Goal: Check status

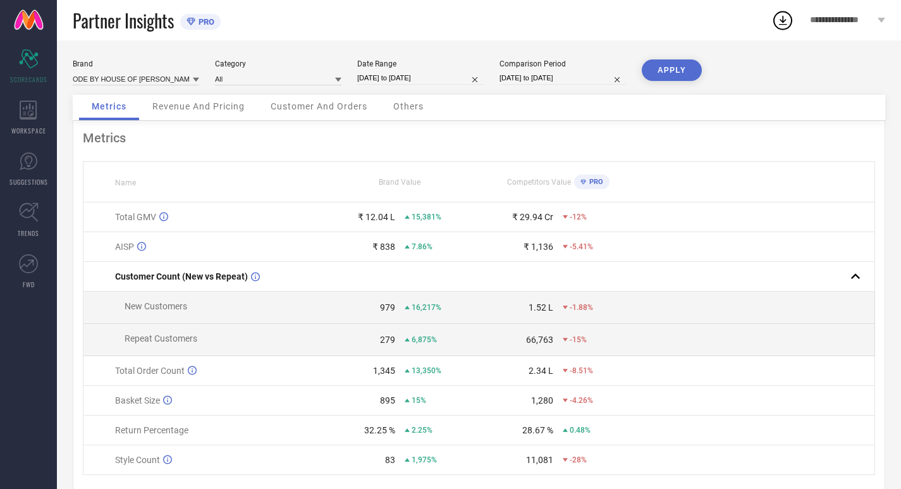
click at [195, 80] on icon at bounding box center [196, 80] width 6 height 6
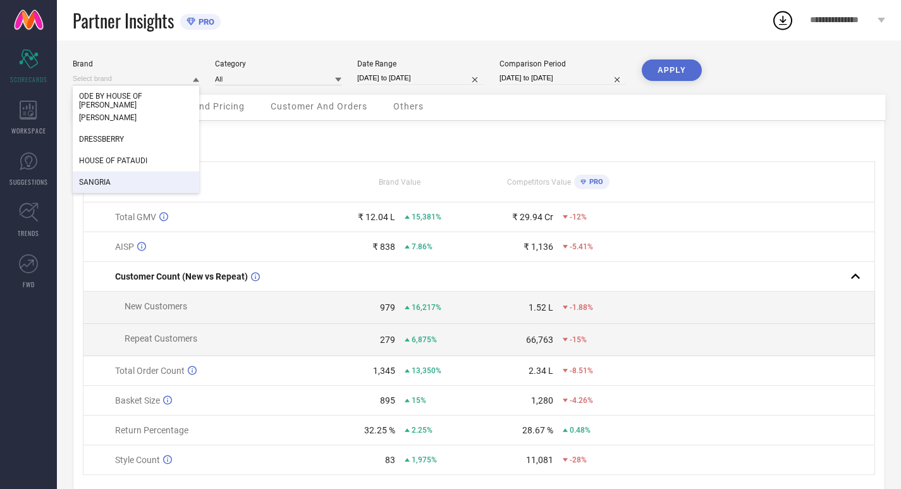
click at [108, 180] on span "SANGRIA" at bounding box center [95, 182] width 32 height 9
type input "All"
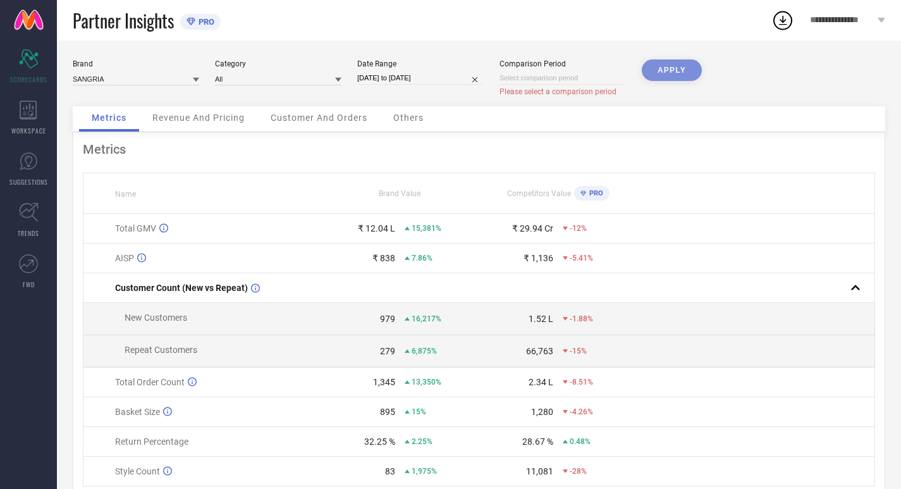
select select "8"
select select "2025"
select select "9"
select select "2025"
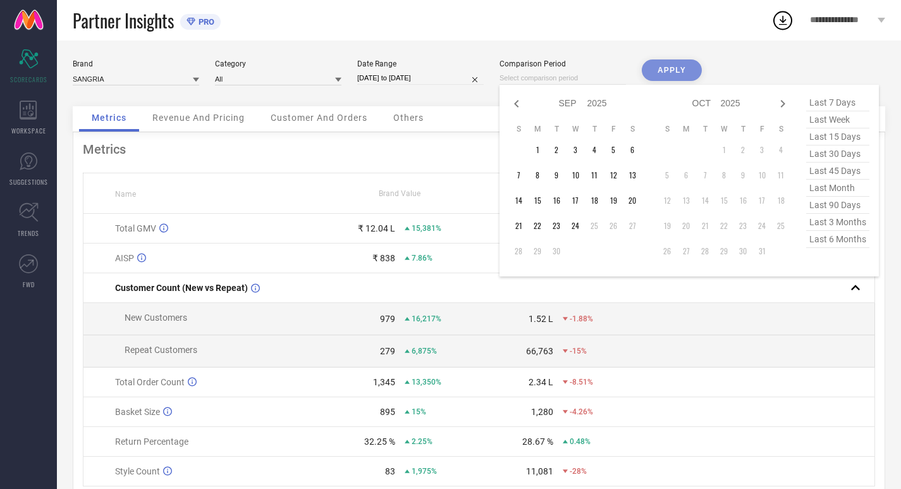
click at [557, 80] on input at bounding box center [563, 77] width 126 height 13
click at [587, 101] on select "2015 2016 2017 2018 2019 2020 2021 2022 2023 2024 2025 2026 2027 2028 2029 2030…" at bounding box center [597, 103] width 20 height 18
select select "8"
select select "2024"
select select "9"
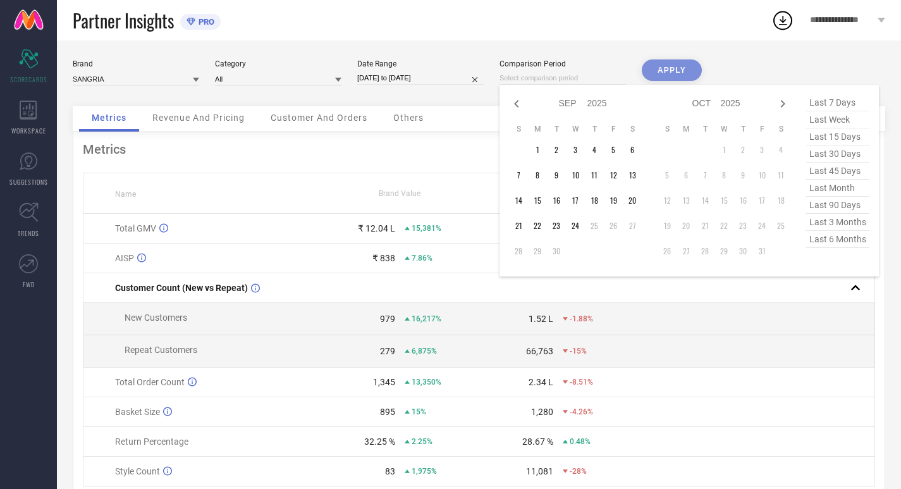
select select "2024"
click at [520, 106] on icon at bounding box center [516, 103] width 15 height 15
select select "7"
select select "2024"
select select "8"
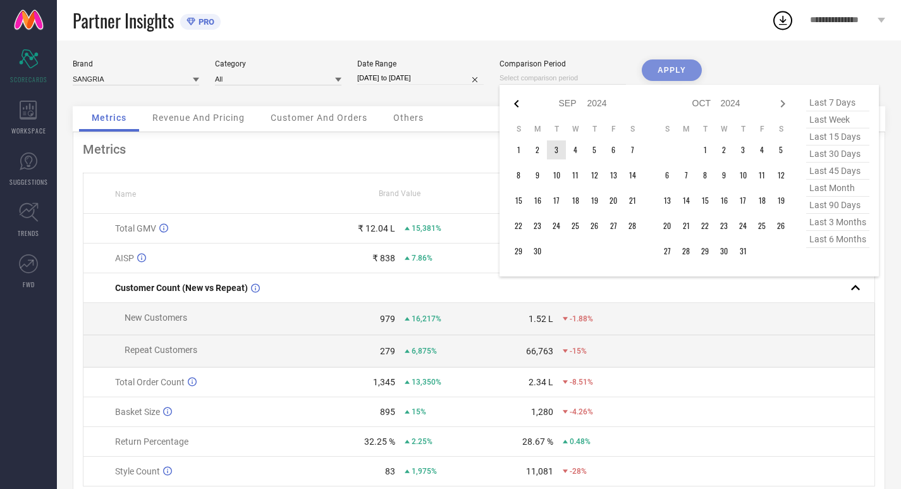
select select "2024"
click at [669, 145] on td "1" at bounding box center [667, 149] width 19 height 19
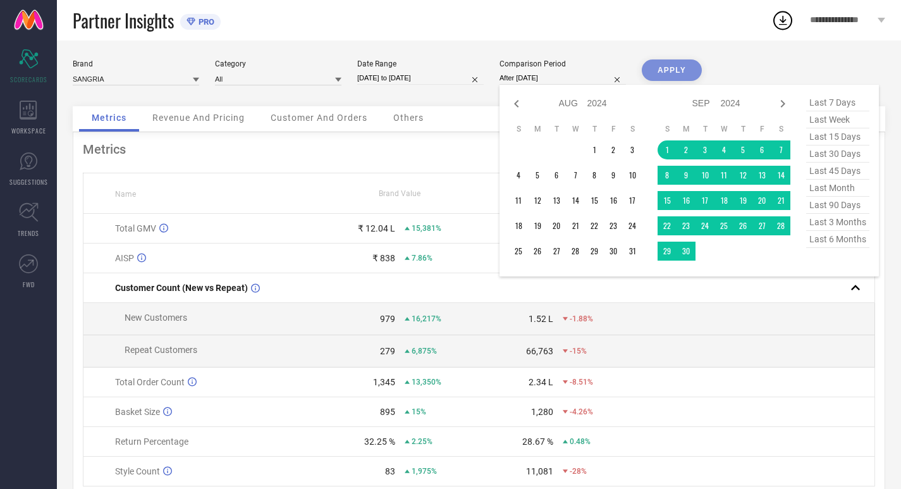
type input "[DATE] to [DATE]"
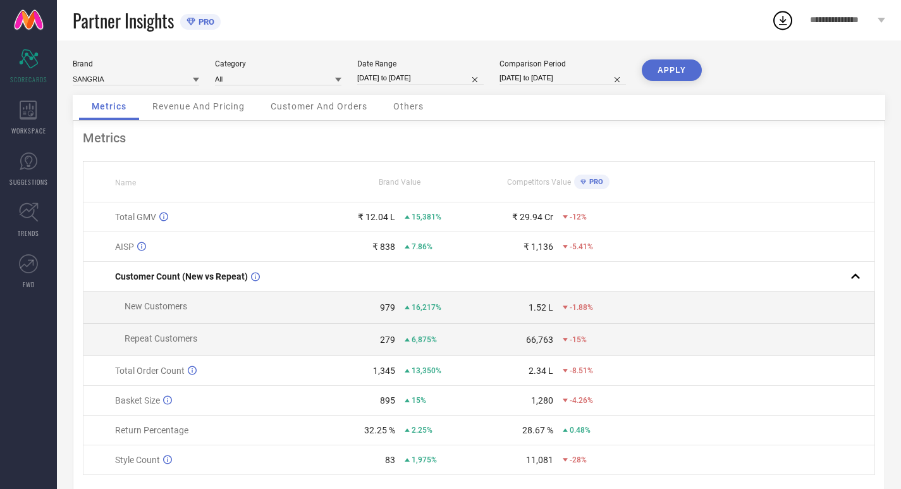
click at [443, 75] on input "[DATE] to [DATE]" at bounding box center [420, 77] width 126 height 13
select select "7"
select select "2024"
select select "8"
select select "2024"
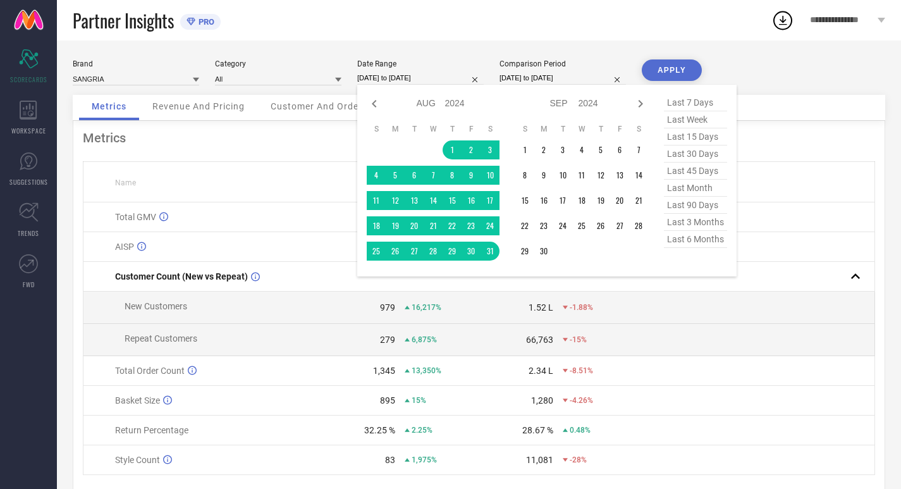
click at [458, 104] on select "2014 2015 2016 2017 2018 2019 2020 2021 2022 2023 2024 2025 2026 2027 2028 2029…" at bounding box center [455, 103] width 20 height 18
select select "7"
select select "2025"
select select "8"
select select "2025"
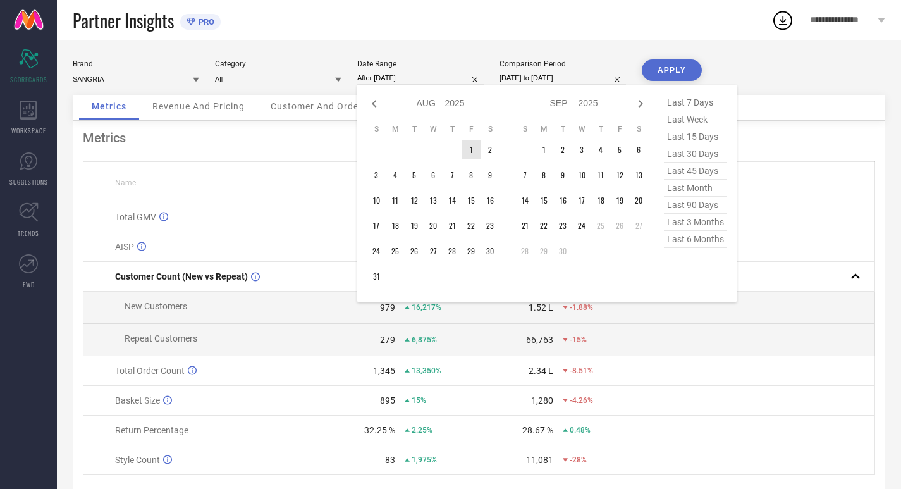
click at [469, 147] on td "1" at bounding box center [471, 149] width 19 height 19
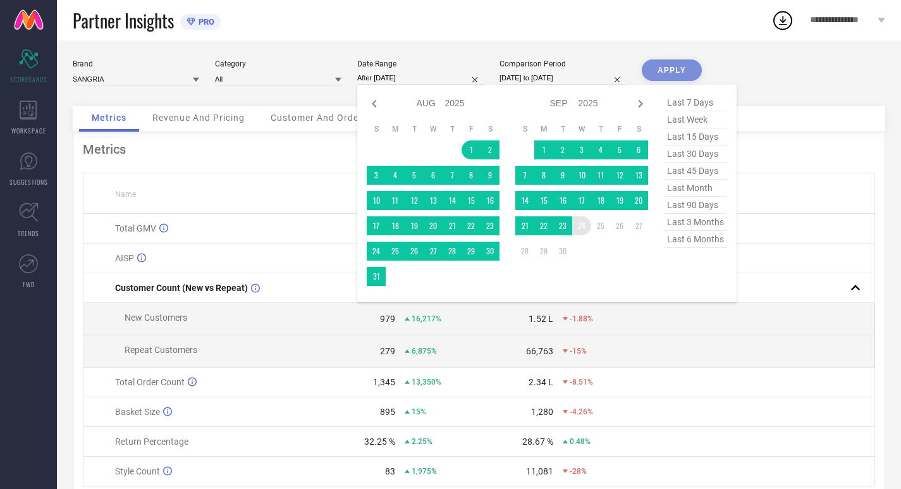
type input "[DATE] to [DATE]"
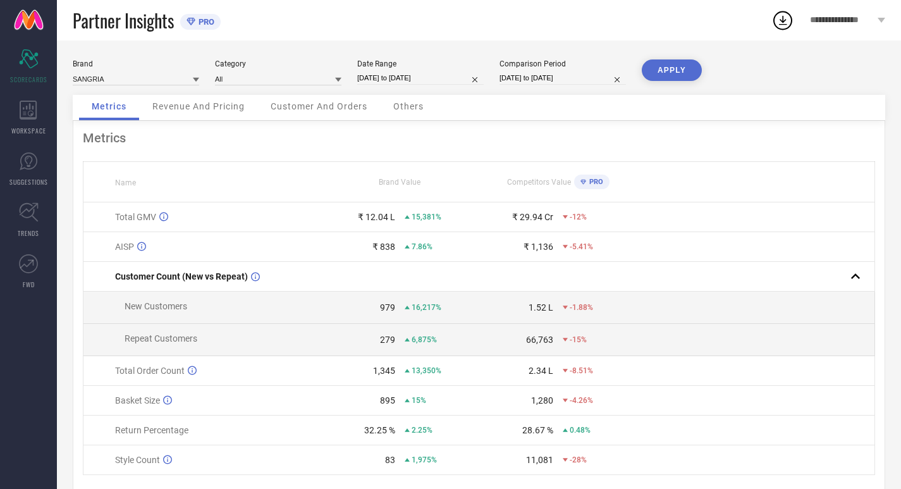
click at [388, 75] on input "[DATE] to [DATE]" at bounding box center [420, 77] width 126 height 13
select select "7"
select select "2025"
select select "8"
select select "2025"
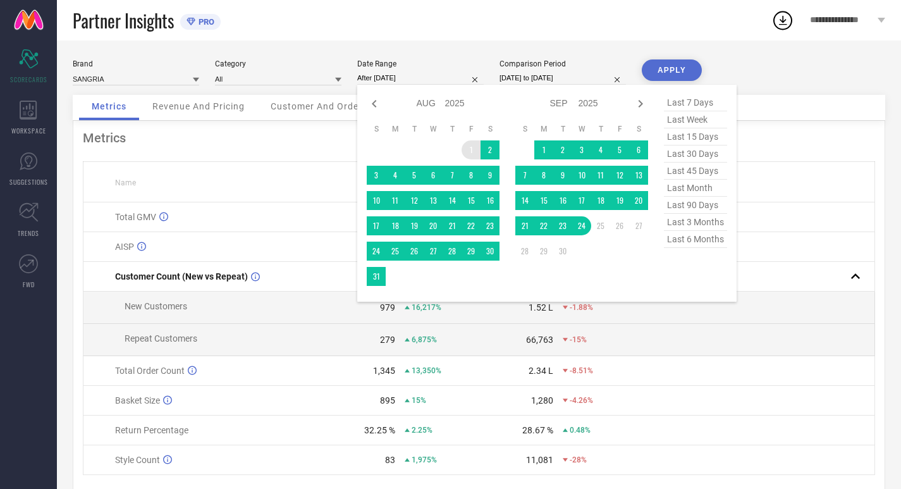
click at [469, 150] on td "1" at bounding box center [471, 149] width 19 height 19
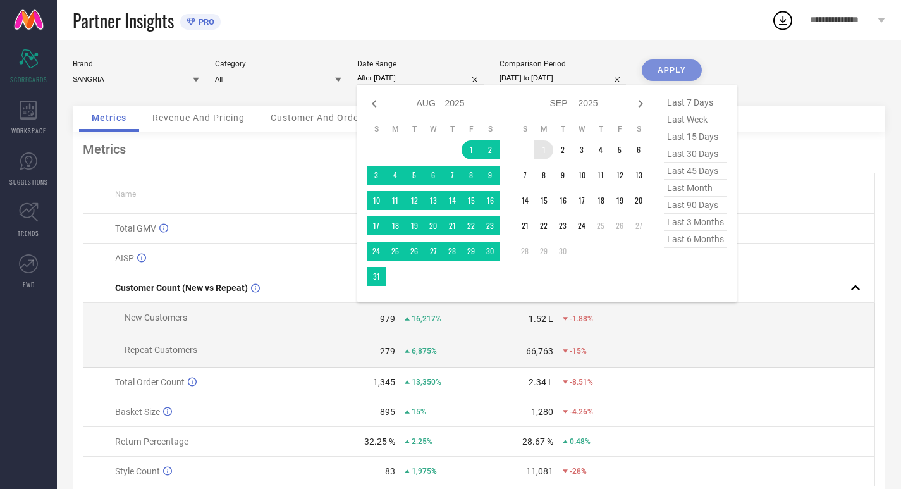
type input "[DATE] to [DATE]"
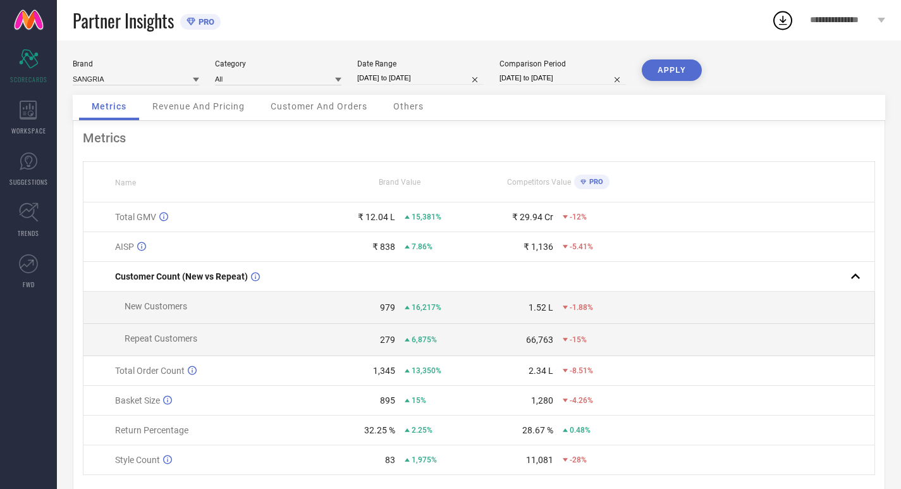
click at [383, 77] on input "[DATE] to [DATE]" at bounding box center [420, 77] width 126 height 13
select select "7"
select select "2025"
select select "8"
select select "2025"
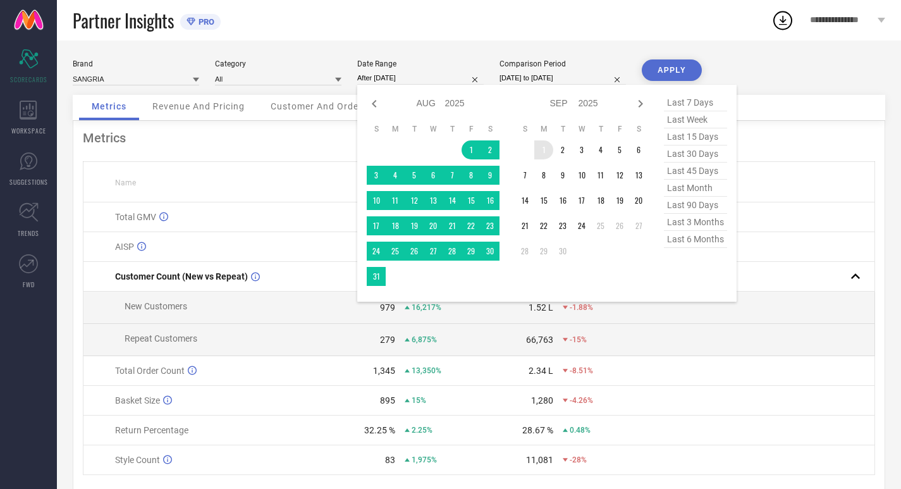
click at [543, 148] on td "1" at bounding box center [543, 149] width 19 height 19
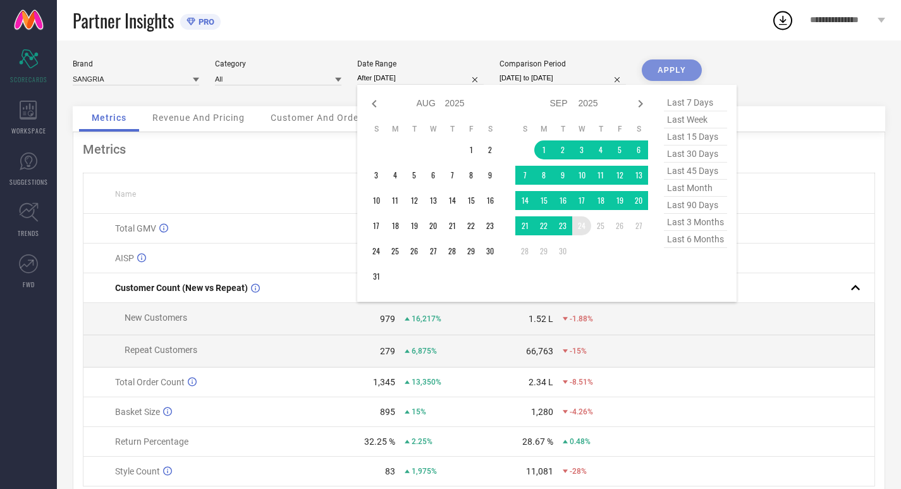
type input "[DATE] to [DATE]"
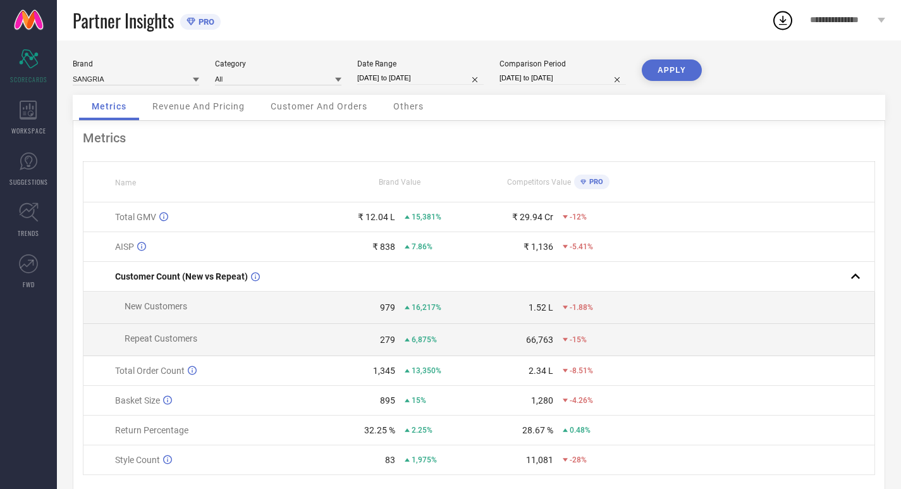
scroll to position [44, 0]
